Goal: Task Accomplishment & Management: Manage account settings

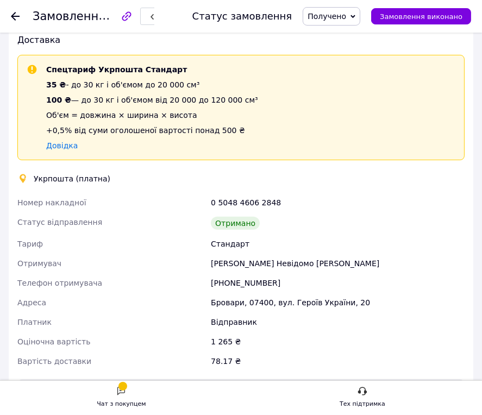
scroll to position [431, 0]
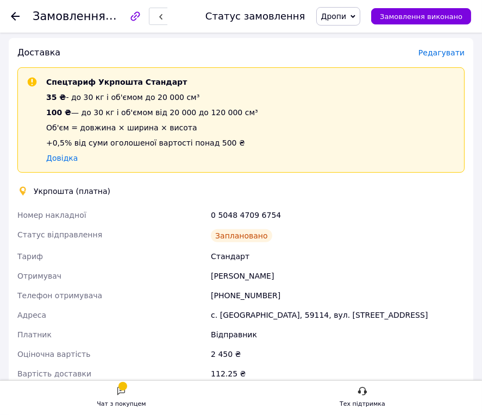
scroll to position [370, 0]
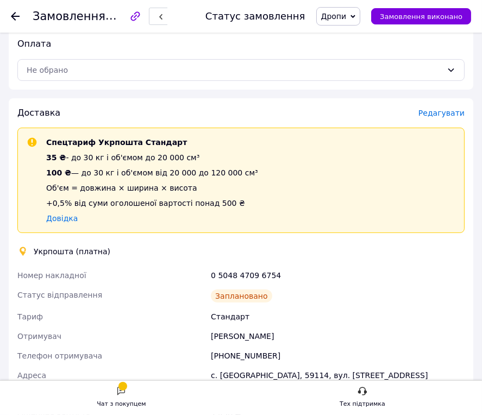
click at [438, 111] on span "Редагувати" at bounding box center [441, 113] width 46 height 9
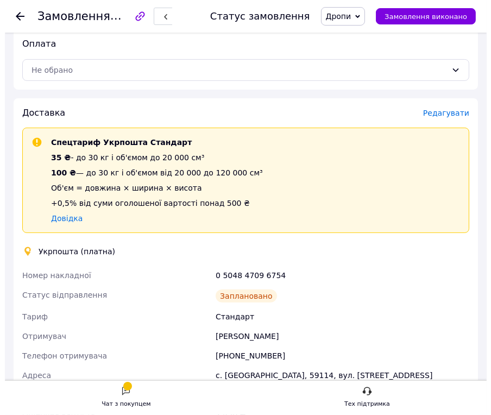
scroll to position [360, 0]
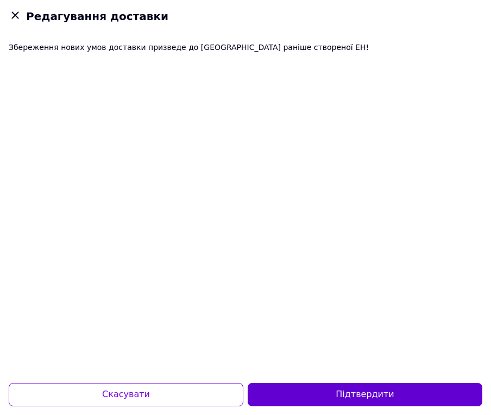
click at [377, 387] on button "Підтвердити" at bounding box center [365, 394] width 235 height 23
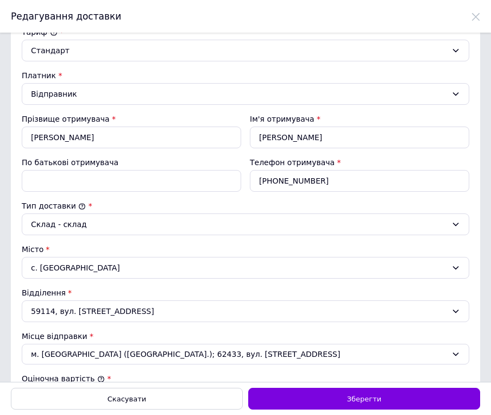
scroll to position [236, 0]
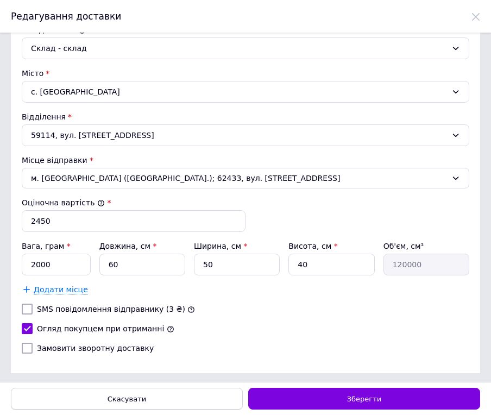
click at [102, 392] on div "Скасувати" at bounding box center [127, 399] width 232 height 22
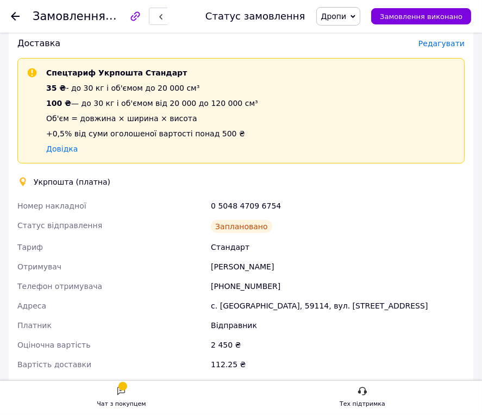
scroll to position [420, 0]
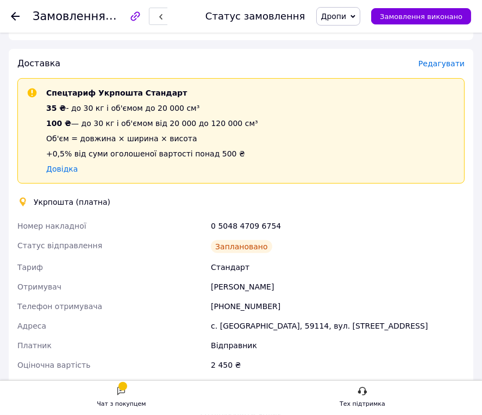
click at [456, 50] on div "Доставка Редагувати Спецтариф Укрпошта Стандарт 35 ₴ - до 30 кг і об'ємом до 20…" at bounding box center [241, 241] width 464 height 385
click at [445, 55] on div "Доставка Редагувати Спецтариф Укрпошта Стандарт 35 ₴ - до 30 кг і об'ємом до 20…" at bounding box center [241, 241] width 464 height 385
click at [445, 59] on span "Редагувати" at bounding box center [441, 63] width 46 height 9
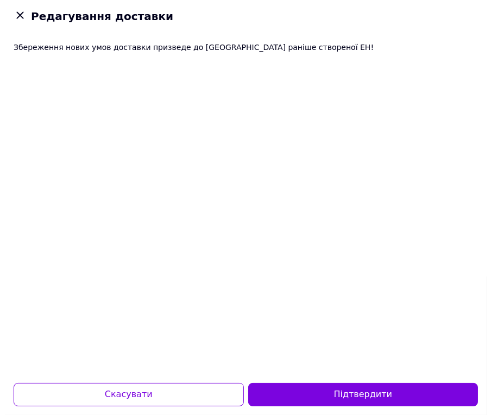
scroll to position [409, 0]
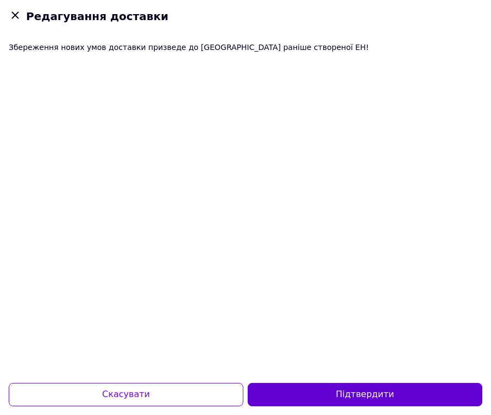
click at [329, 391] on button "Підтвердити" at bounding box center [365, 394] width 235 height 23
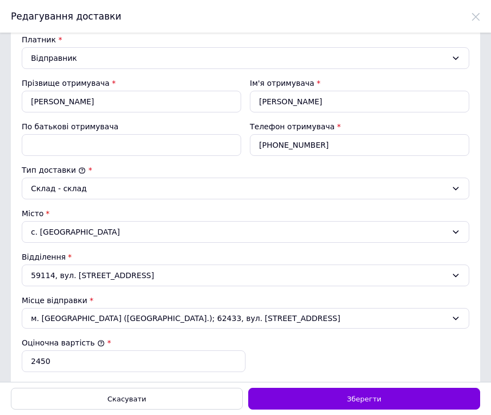
scroll to position [236, 0]
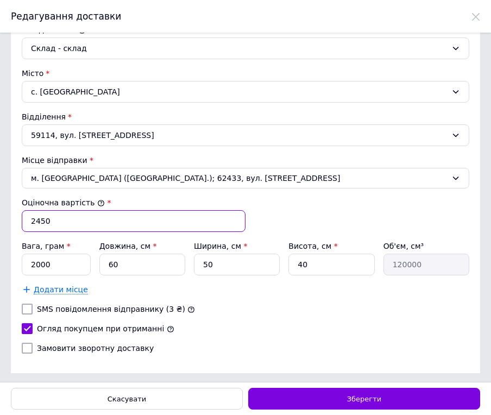
click at [51, 225] on input "2450" at bounding box center [134, 221] width 224 height 22
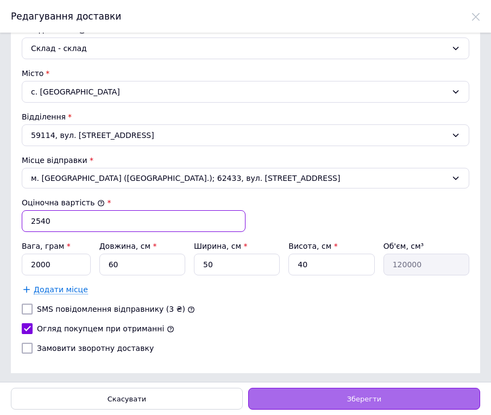
type input "2540"
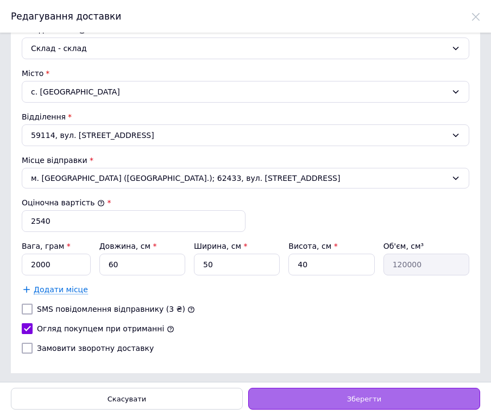
click at [319, 396] on div "Зберегти" at bounding box center [364, 399] width 232 height 22
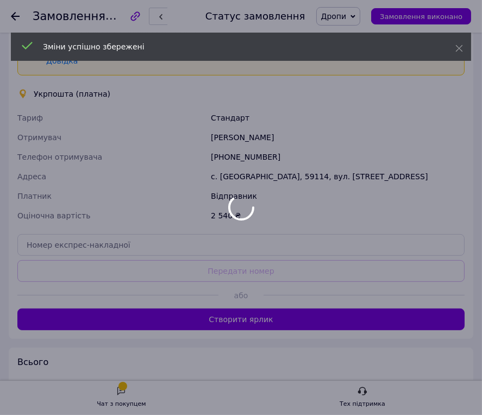
scroll to position [530, 0]
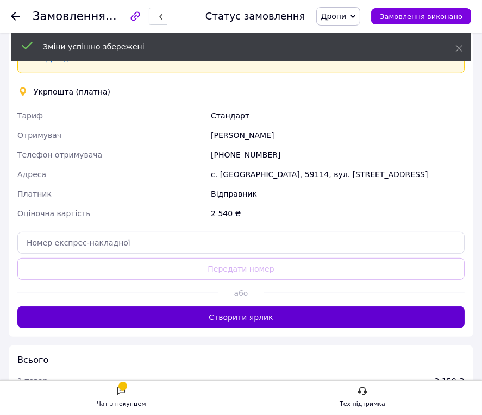
click at [285, 309] on button "Створити ярлик" at bounding box center [240, 317] width 447 height 22
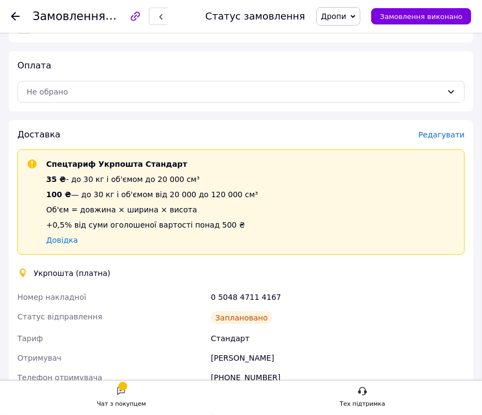
click at [442, 131] on span "Редагувати" at bounding box center [441, 134] width 46 height 9
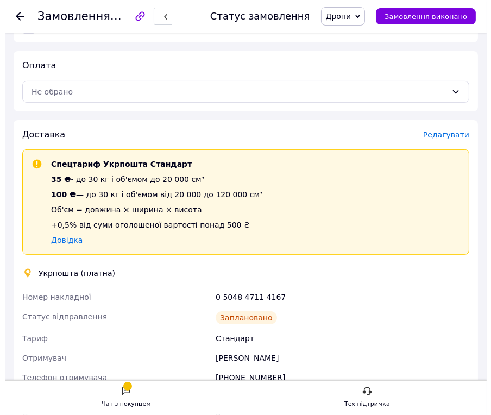
scroll to position [338, 0]
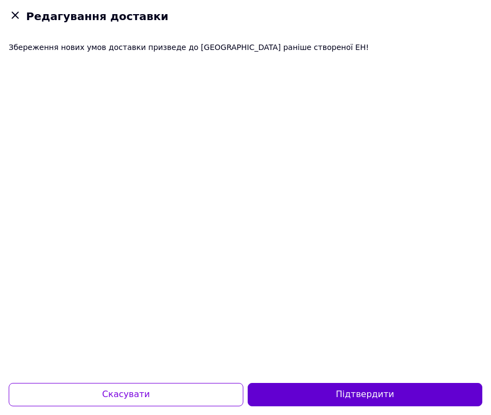
click at [385, 392] on button "Підтвердити" at bounding box center [365, 394] width 235 height 23
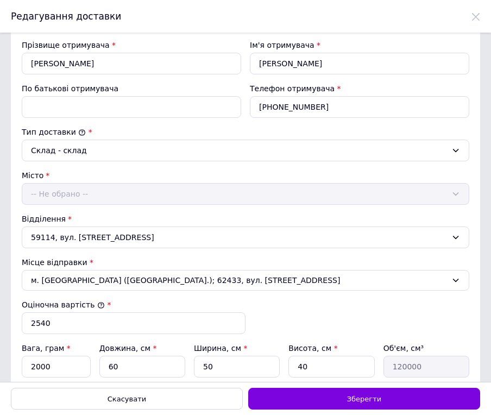
scroll to position [236, 0]
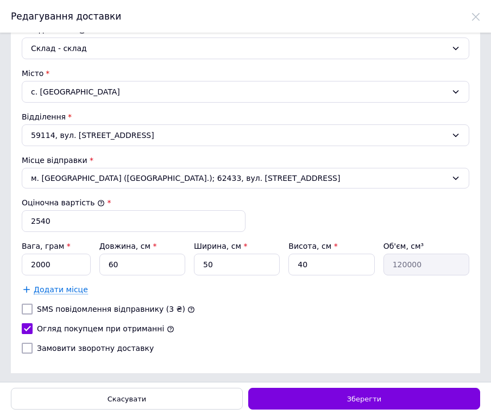
click at [124, 230] on div "Тариф * Стандарт Платник * Відправник Прізвище отримувача * Скидан Ім'я отримув…" at bounding box center [246, 107] width 448 height 512
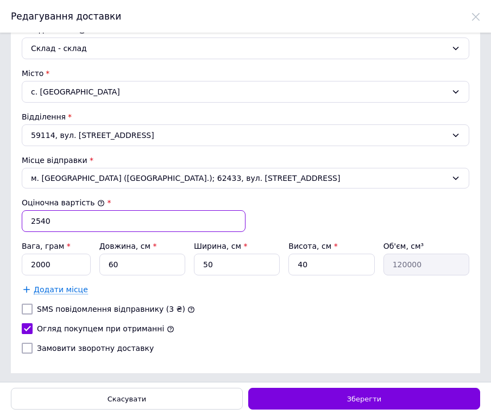
click at [130, 229] on input "2540" at bounding box center [134, 221] width 224 height 22
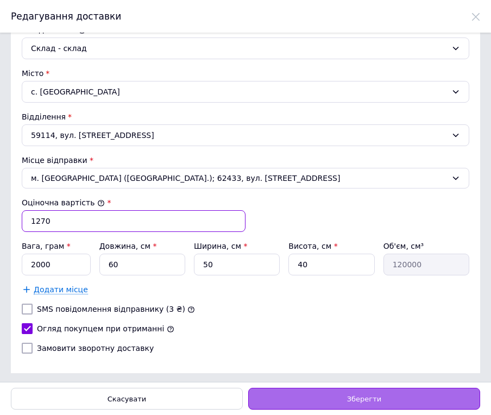
type input "1270"
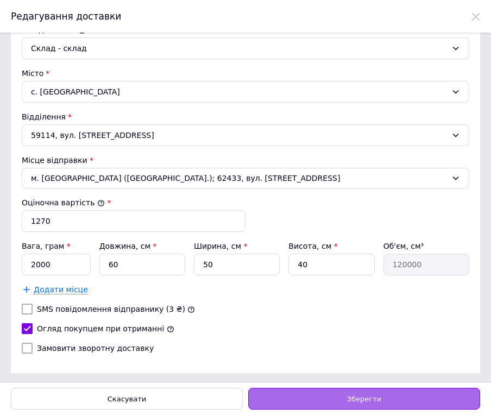
click at [338, 392] on div "Зберегти" at bounding box center [364, 399] width 232 height 22
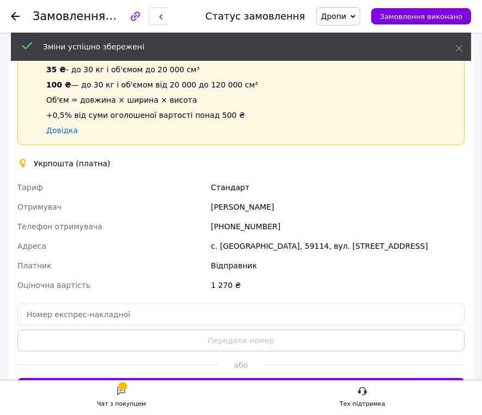
scroll to position [519, 0]
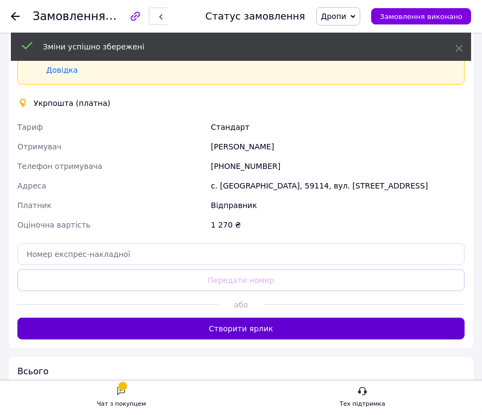
click at [292, 331] on button "Створити ярлик" at bounding box center [240, 329] width 447 height 22
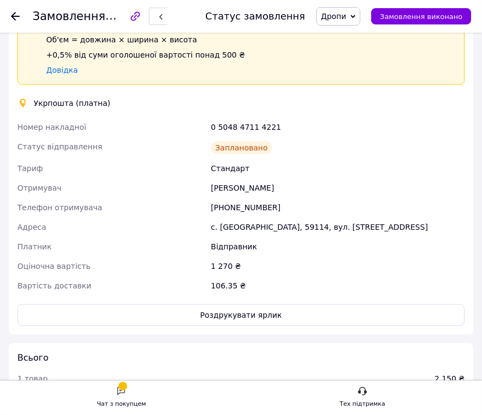
drag, startPoint x: 188, startPoint y: 178, endPoint x: 156, endPoint y: 334, distance: 158.5
click at [188, 178] on div "Отримувач" at bounding box center [111, 188] width 193 height 20
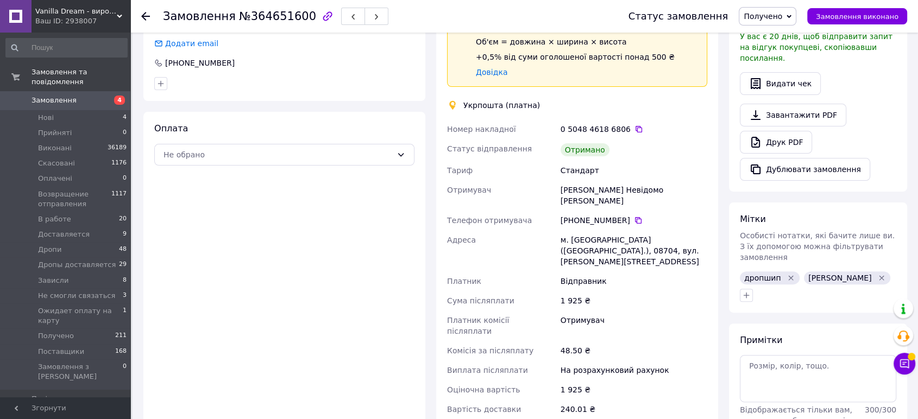
scroll to position [362, 0]
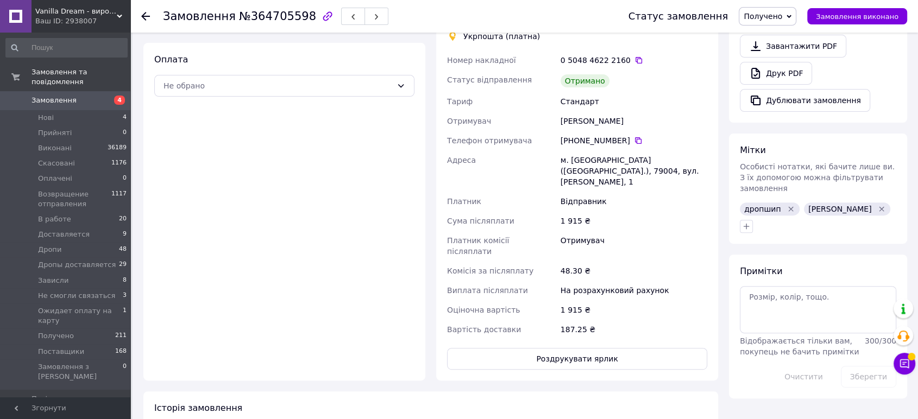
scroll to position [362, 0]
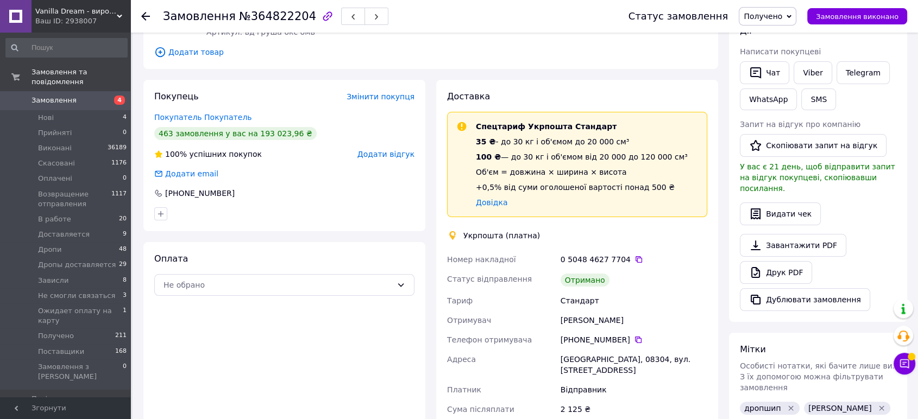
scroll to position [362, 0]
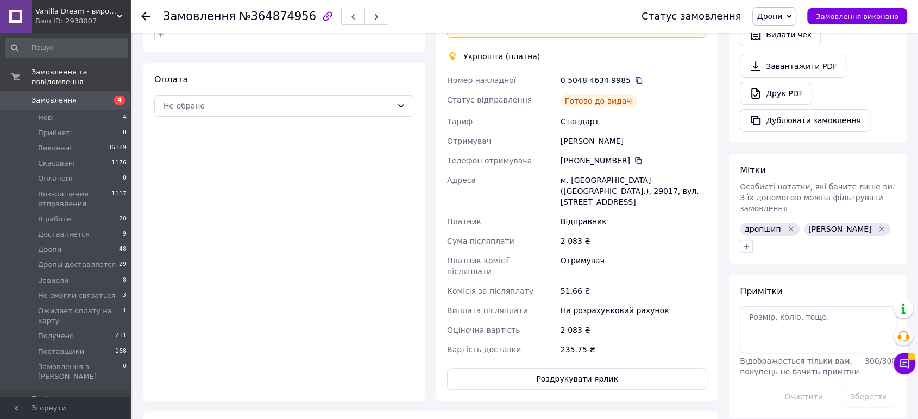
scroll to position [362, 0]
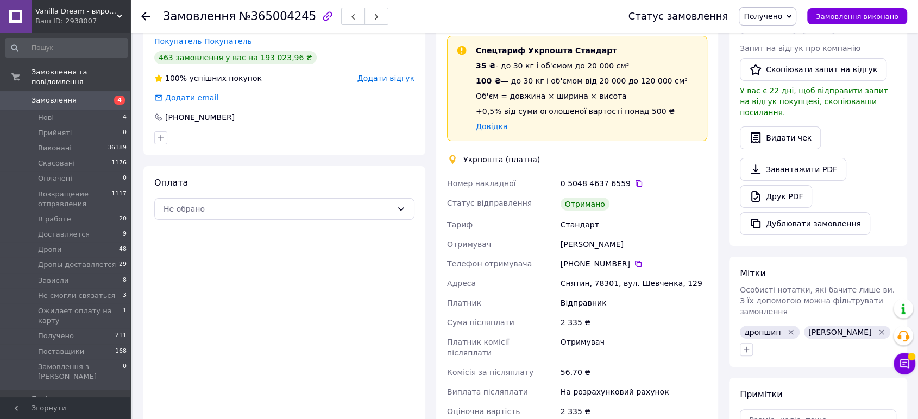
scroll to position [301, 0]
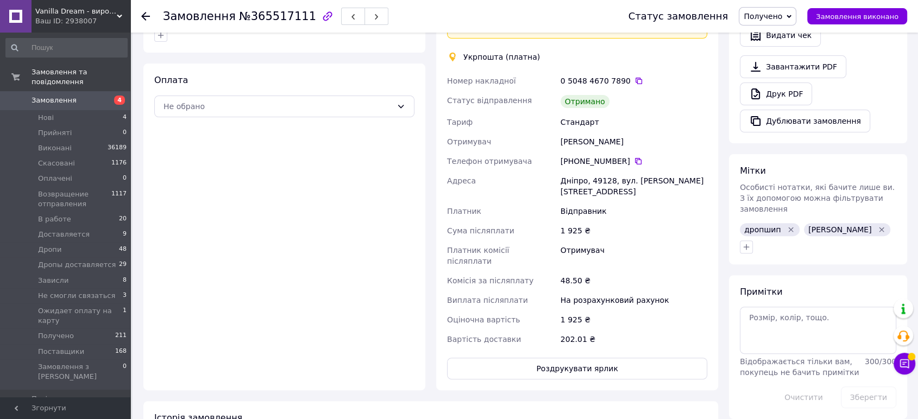
scroll to position [362, 0]
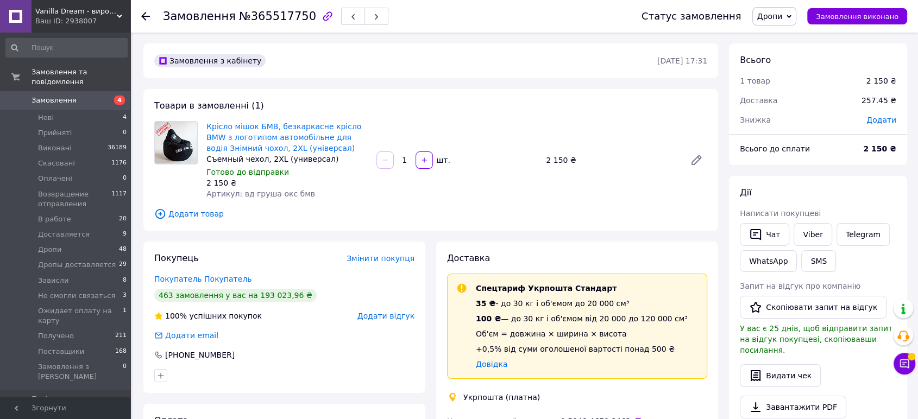
scroll to position [301, 0]
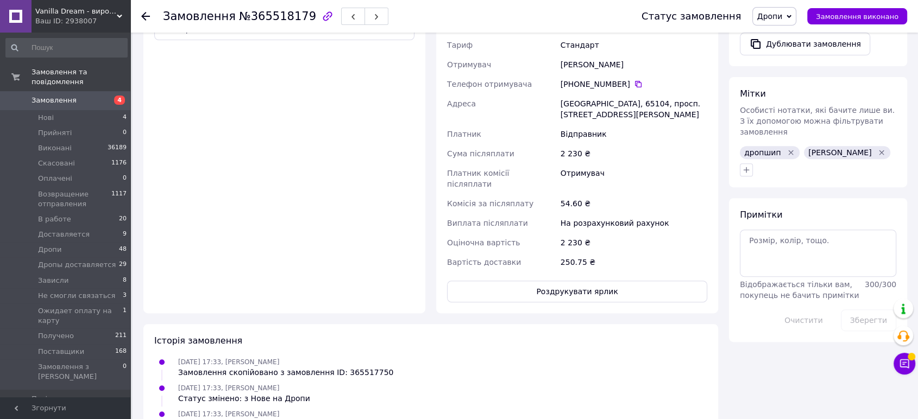
scroll to position [422, 0]
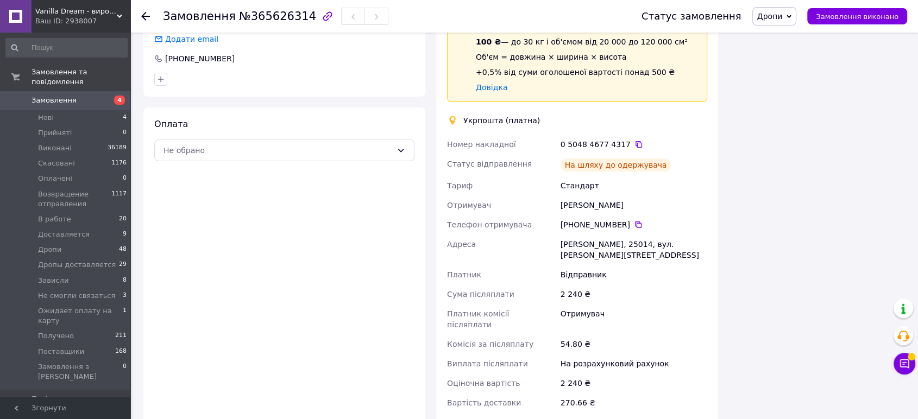
scroll to position [343, 0]
